Goal: Task Accomplishment & Management: Use online tool/utility

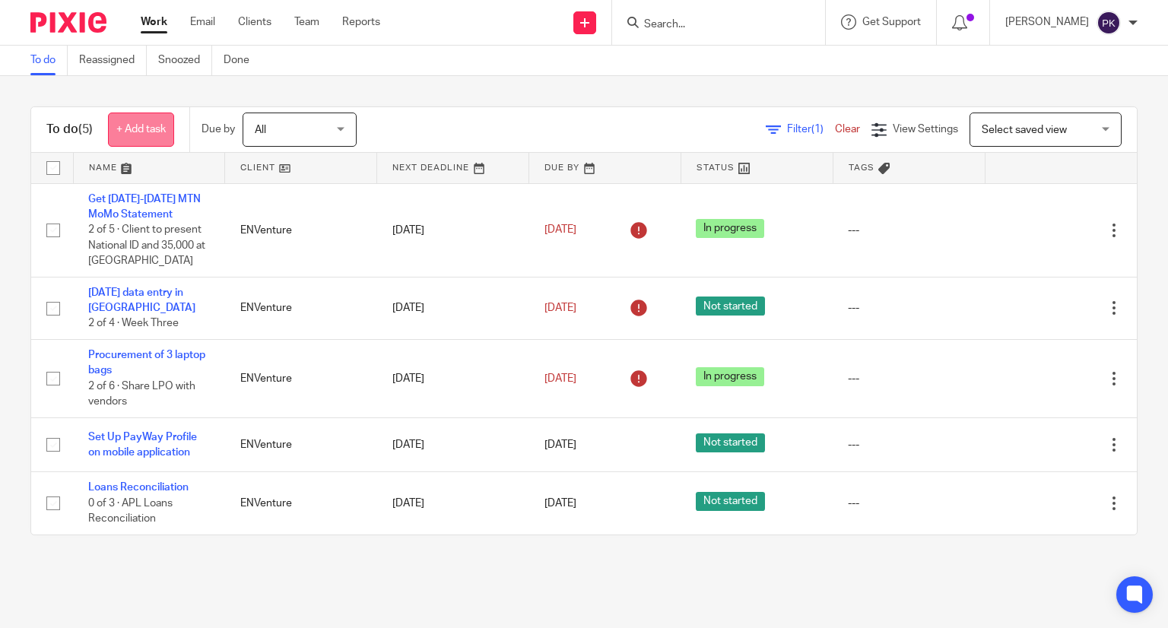
click at [127, 132] on link "+ Add task" at bounding box center [141, 130] width 66 height 34
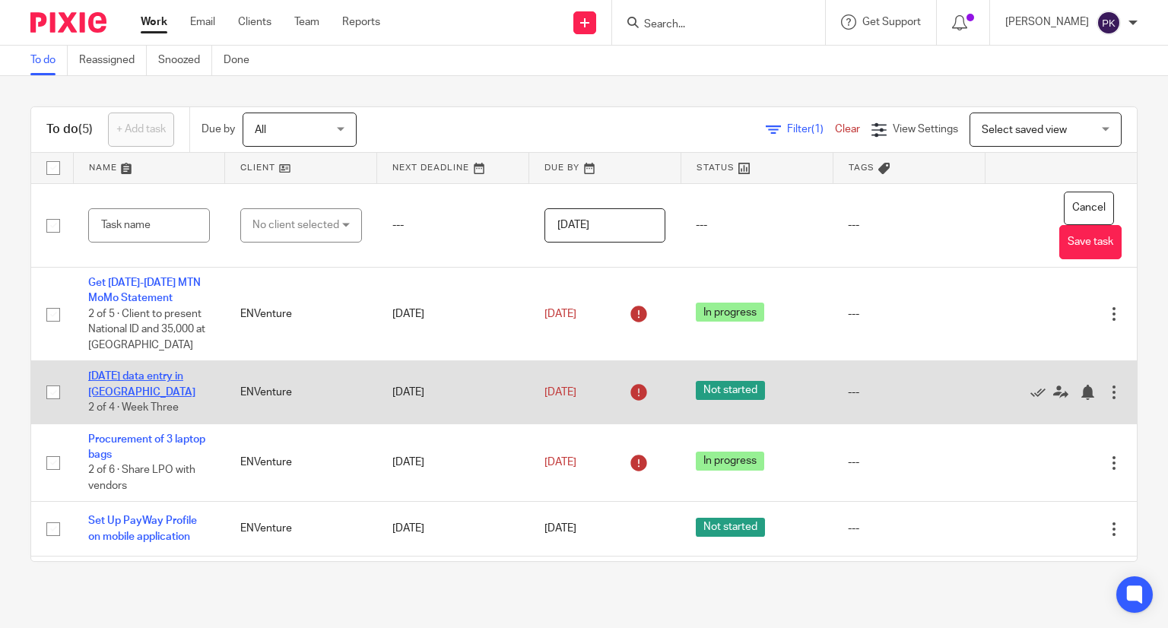
click at [157, 378] on link "[DATE] data entry in [GEOGRAPHIC_DATA]" at bounding box center [141, 384] width 107 height 26
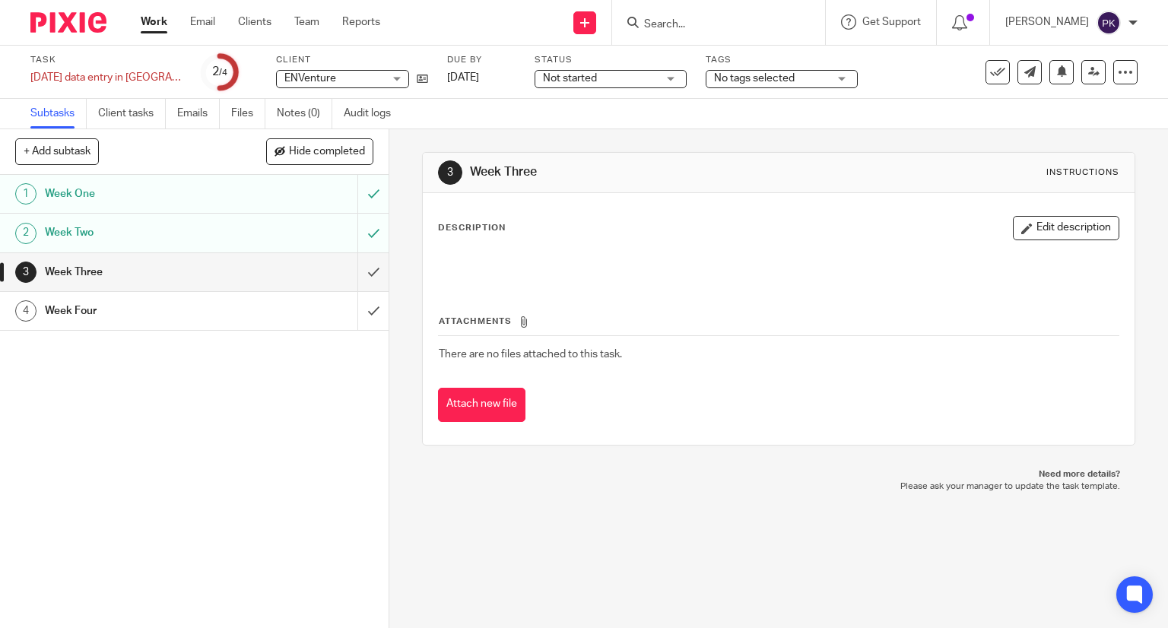
click at [152, 27] on link "Work" at bounding box center [154, 21] width 27 height 15
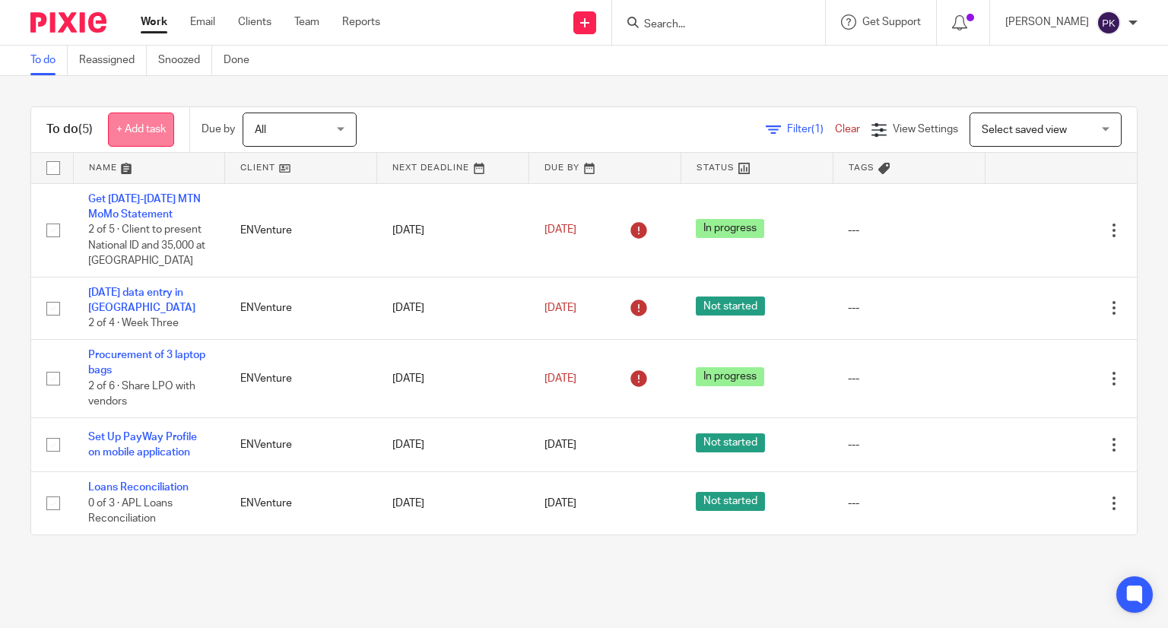
click at [129, 130] on link "+ Add task" at bounding box center [141, 130] width 66 height 34
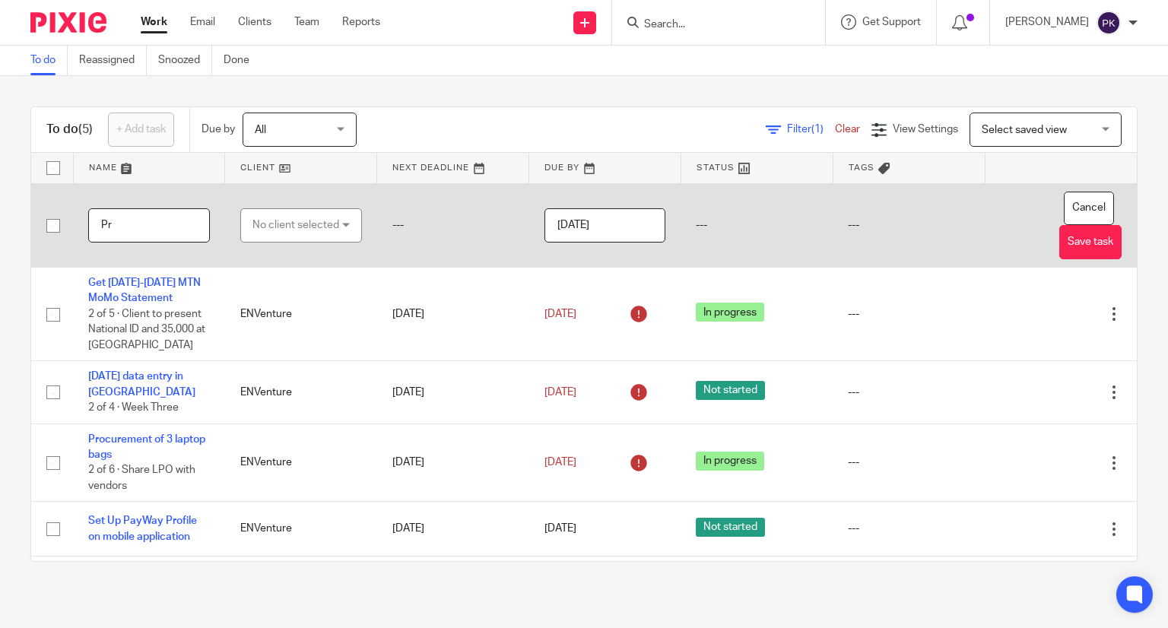
type input "P"
type input "Invoice Tulima"
click at [59, 239] on tr "Invoice Tulima No client selected No client selected Abaana World Limited Ag-Pl…" at bounding box center [584, 225] width 1106 height 84
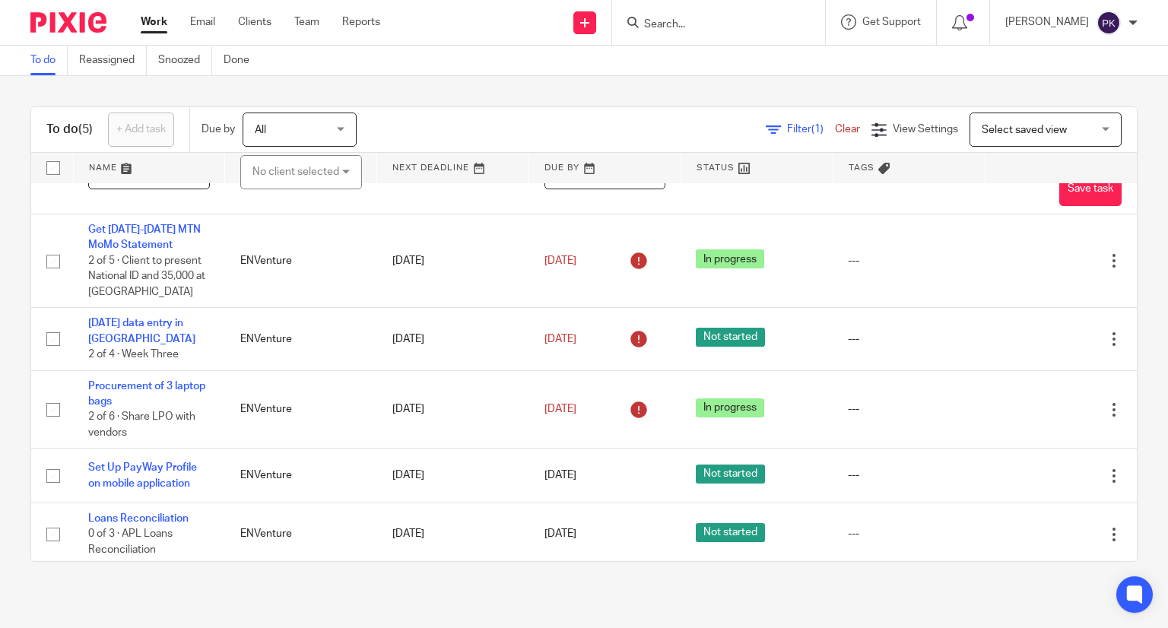
scroll to position [59, 0]
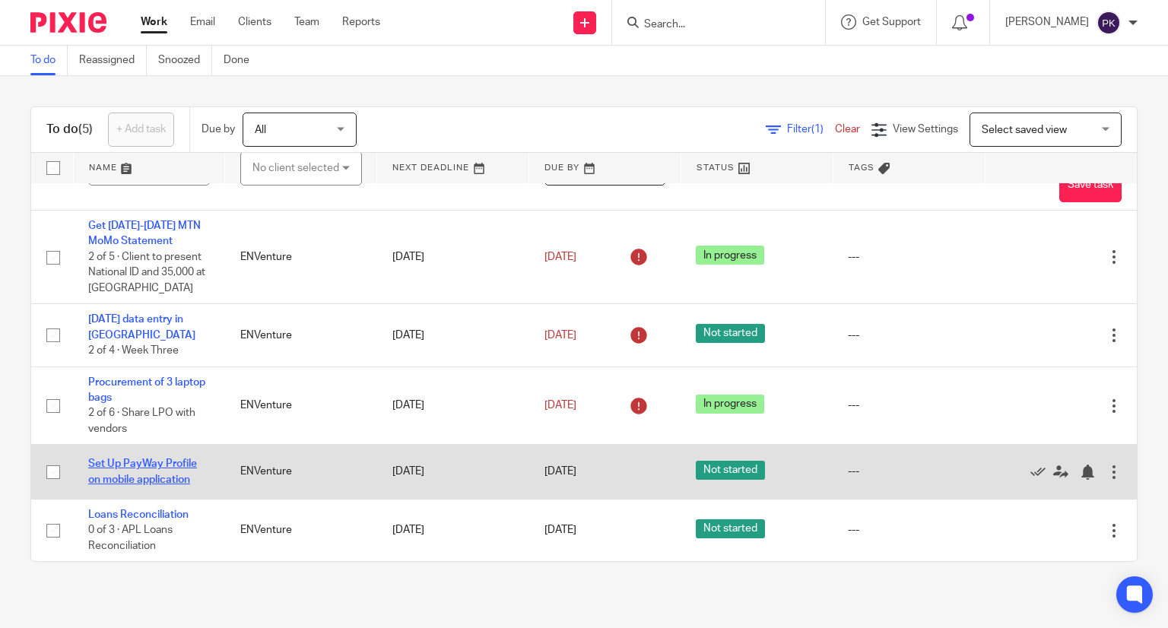
click at [142, 465] on link "Set Up PayWay Profile on mobile application" at bounding box center [142, 472] width 109 height 26
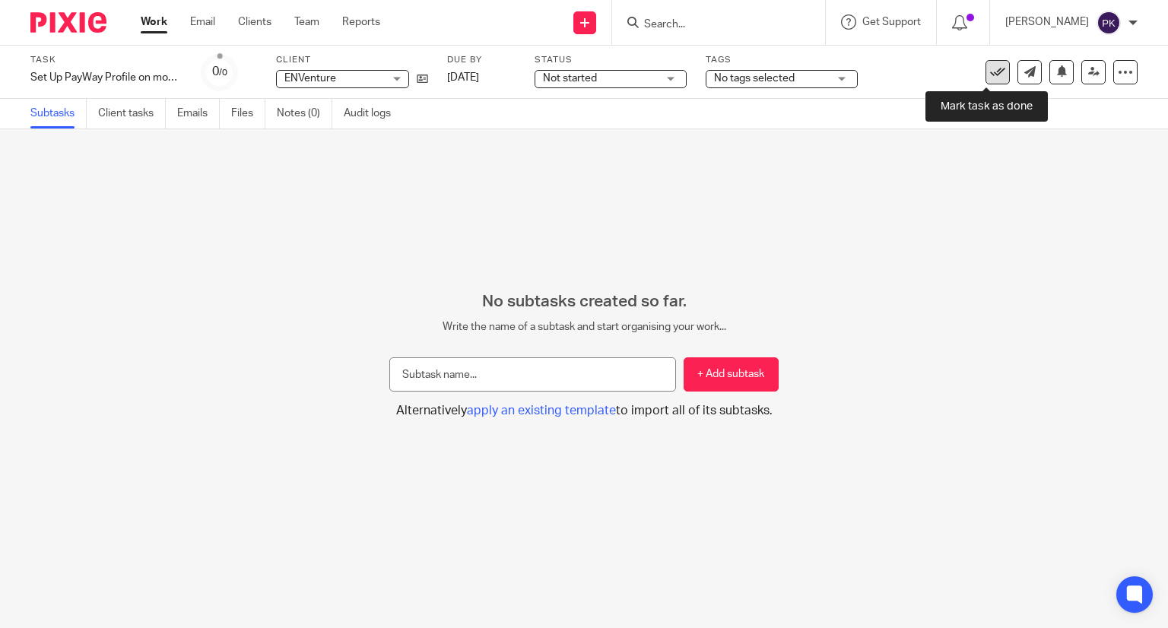
click at [992, 78] on icon at bounding box center [997, 72] width 15 height 15
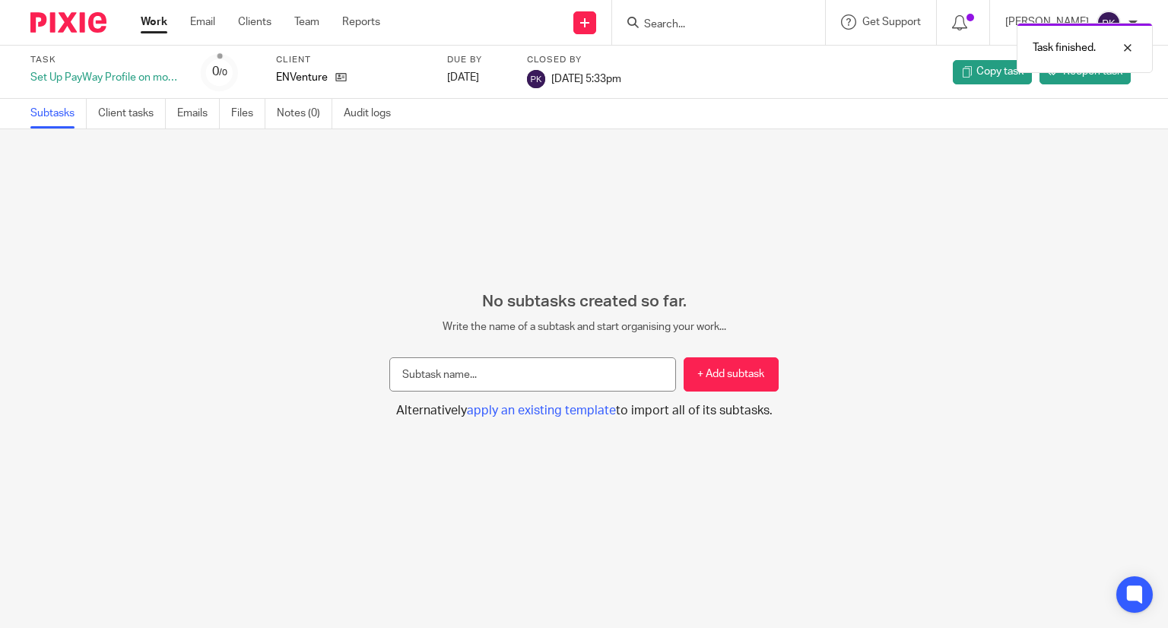
click at [160, 29] on link "Work" at bounding box center [154, 21] width 27 height 15
